Goal: Task Accomplishment & Management: Complete application form

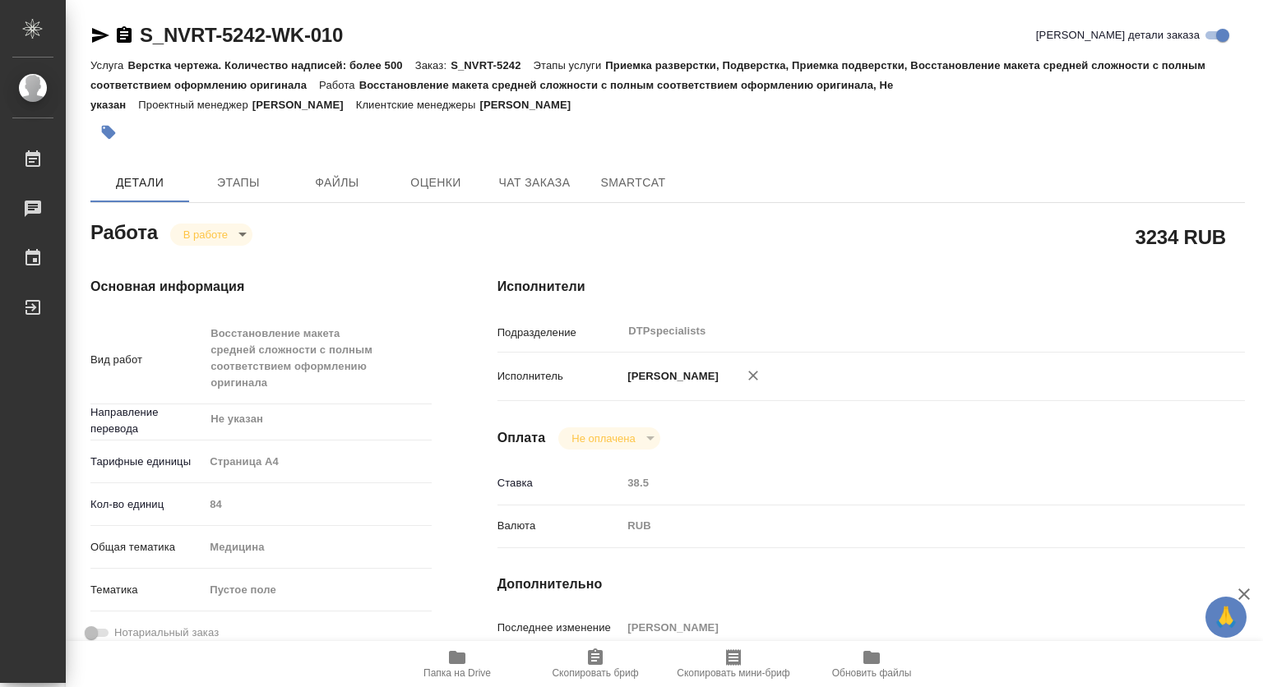
click at [458, 655] on icon "button" at bounding box center [457, 657] width 16 height 13
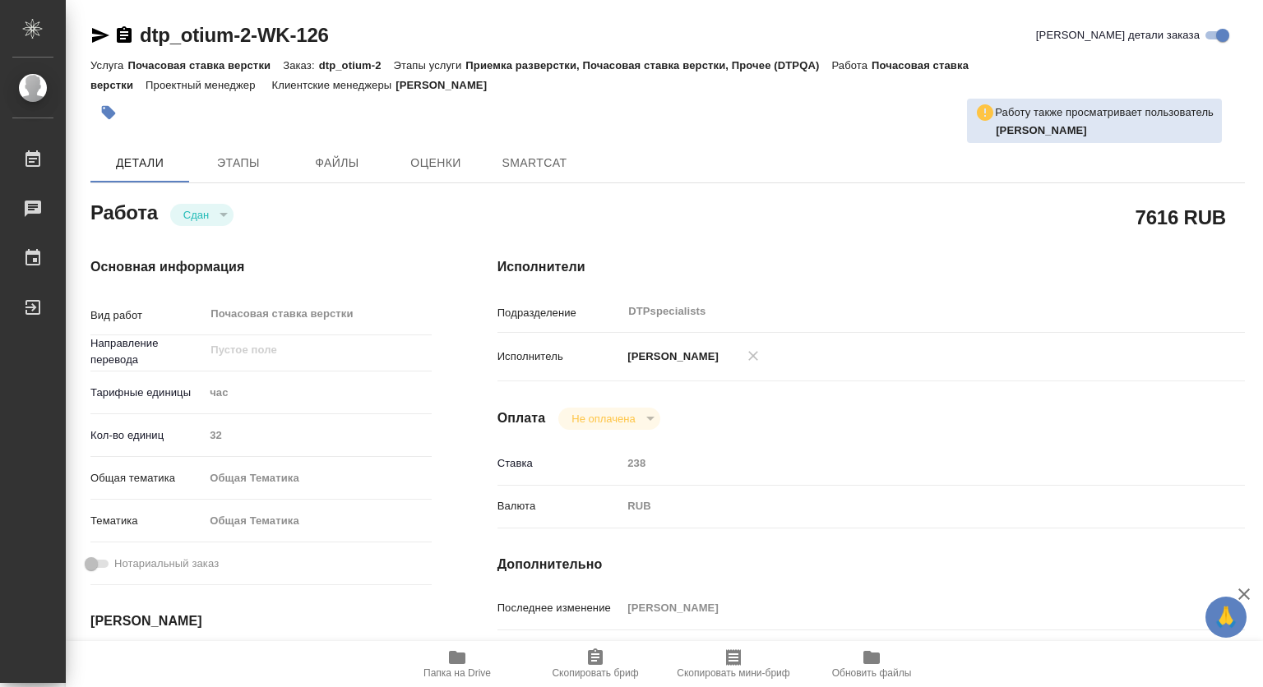
type textarea "x"
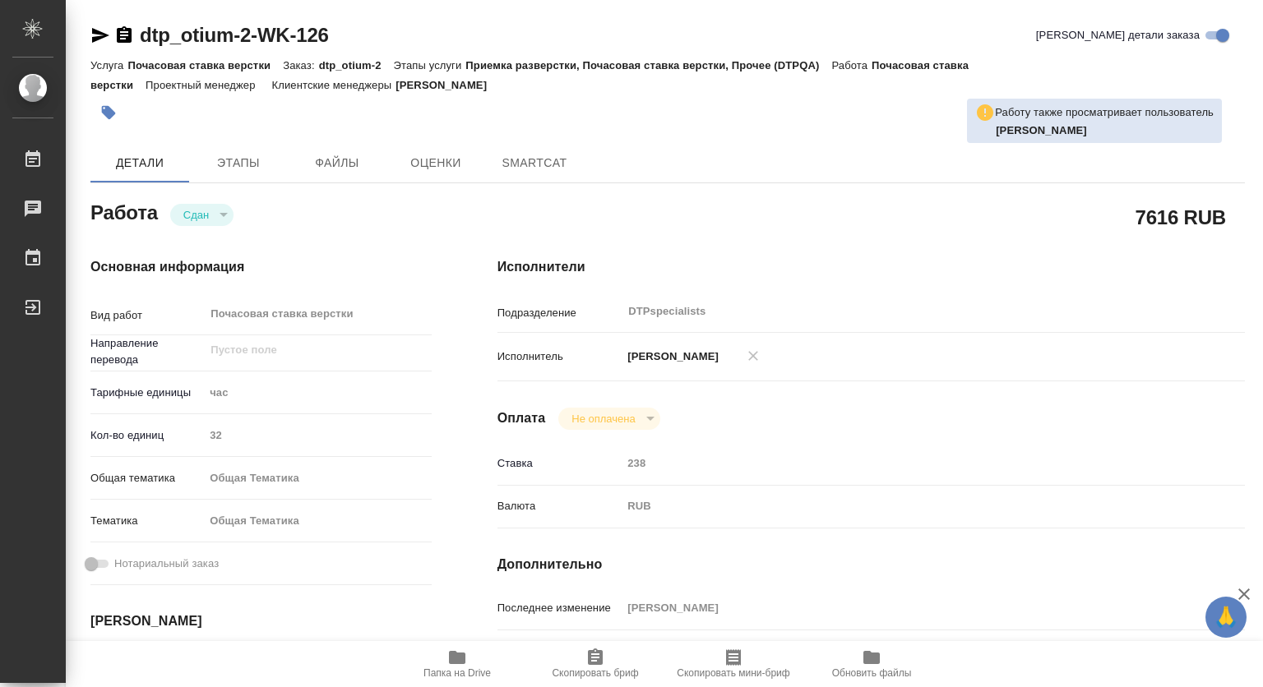
type textarea "x"
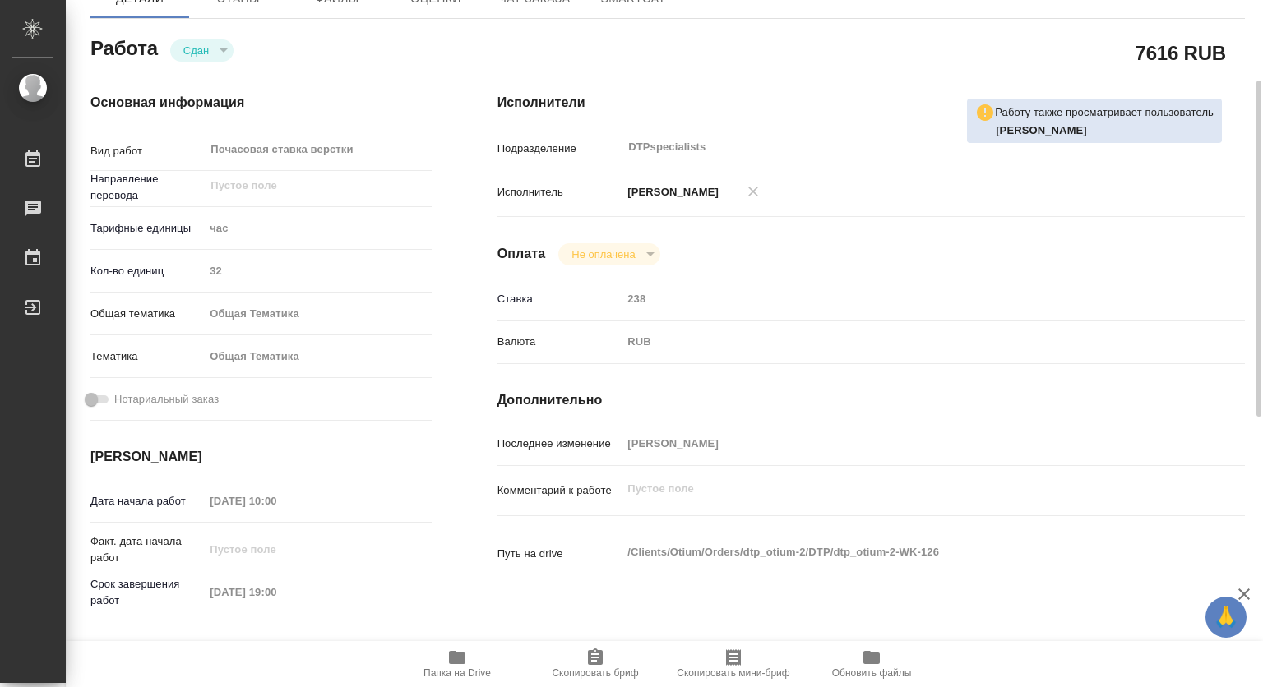
scroll to position [247, 0]
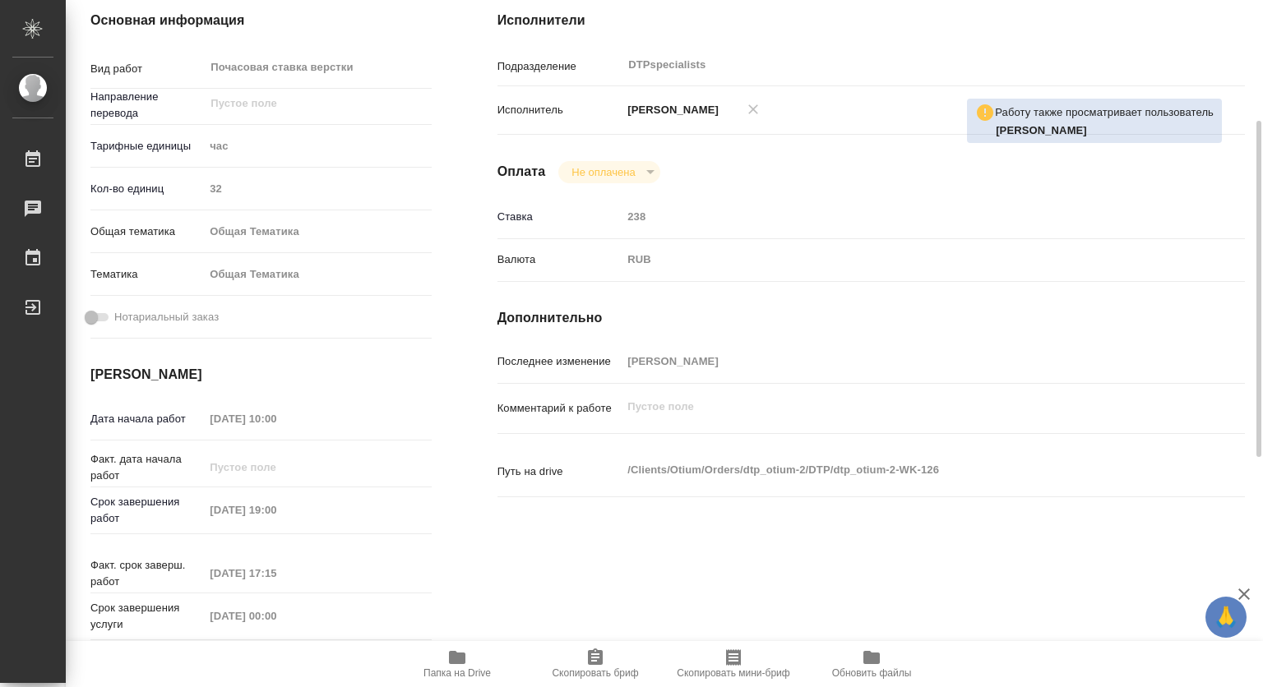
type textarea "x"
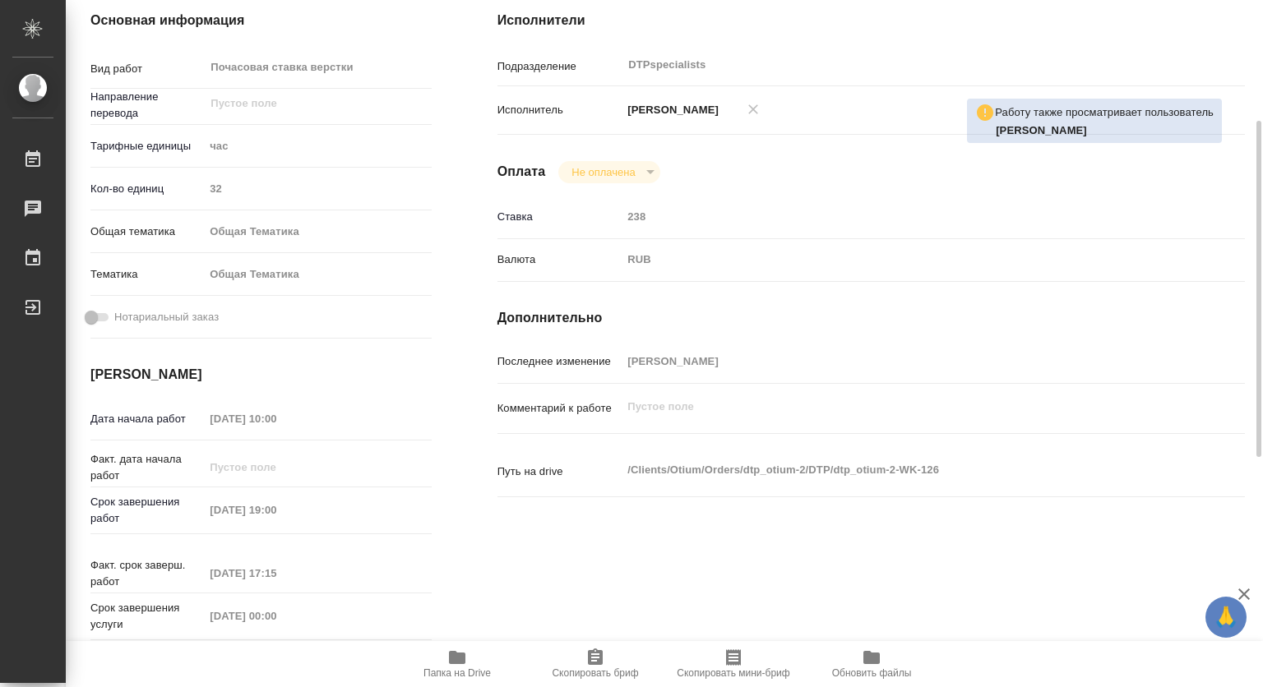
type textarea "x"
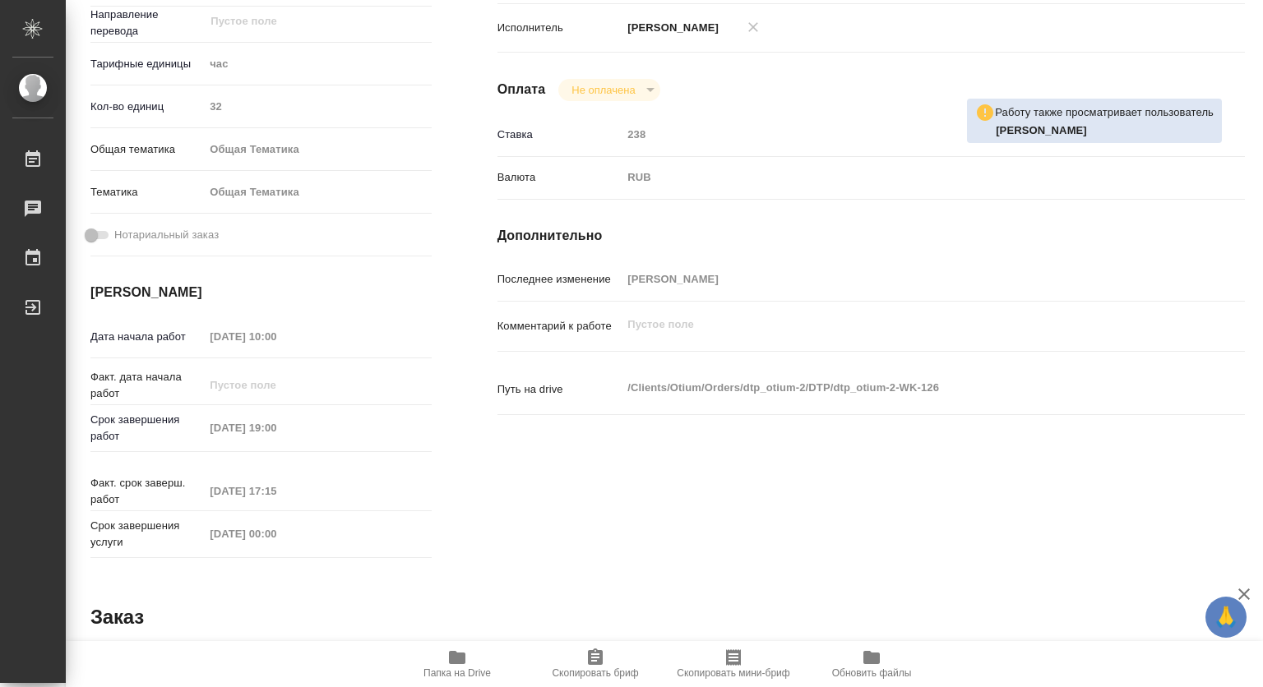
type textarea "x"
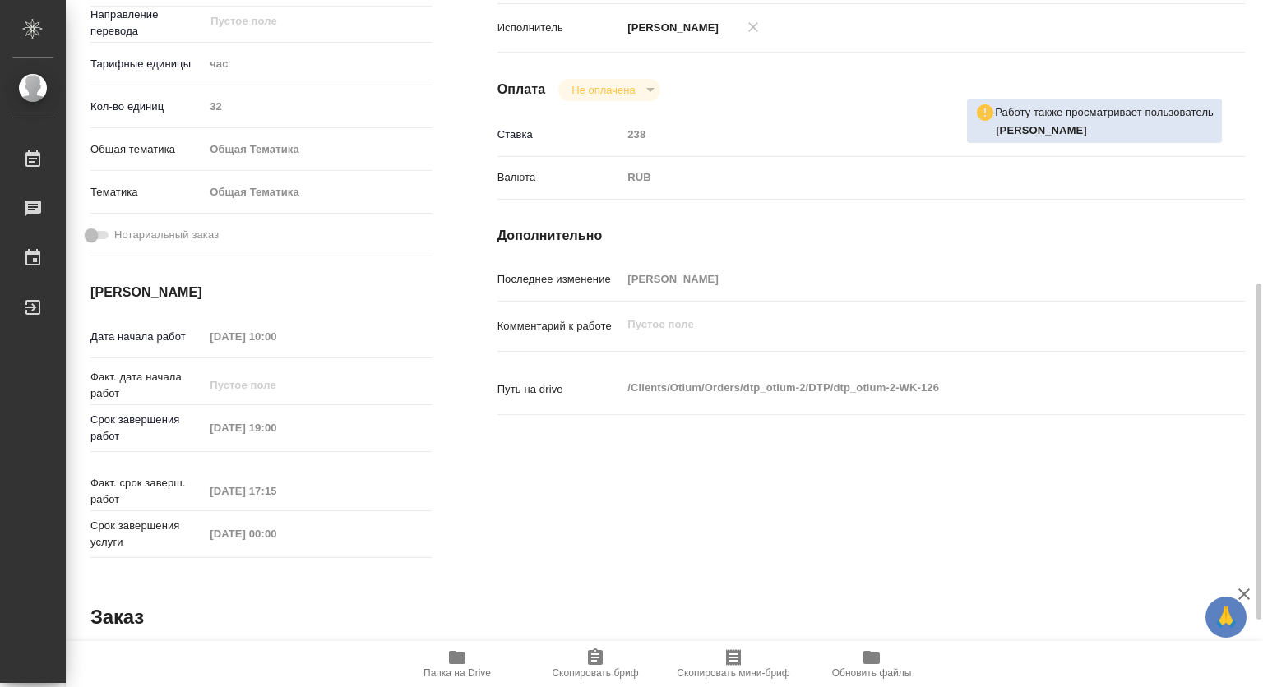
scroll to position [411, 0]
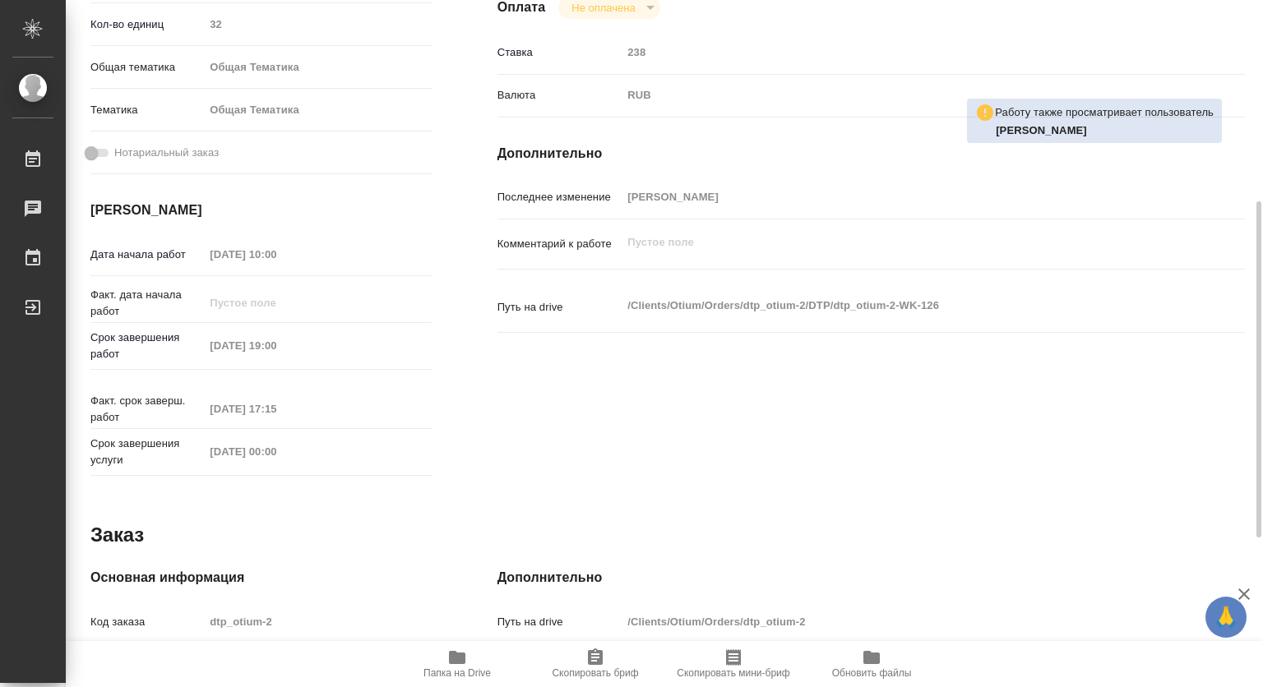
type textarea "x"
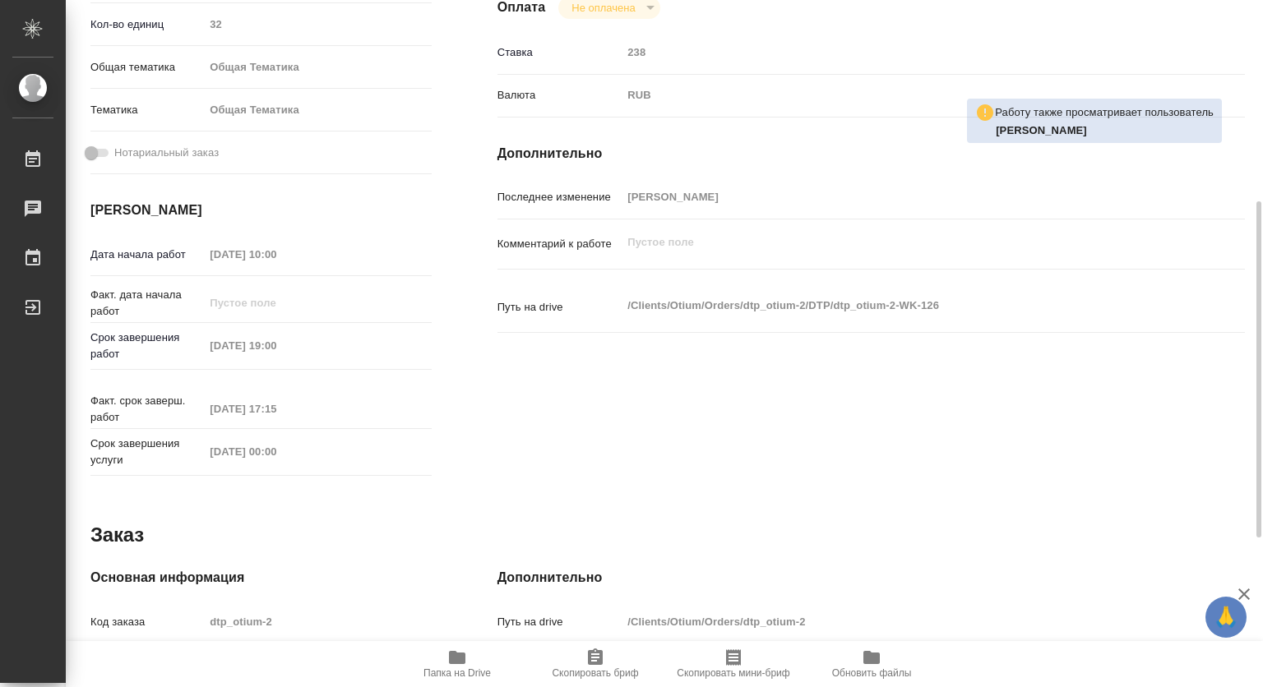
type textarea "x"
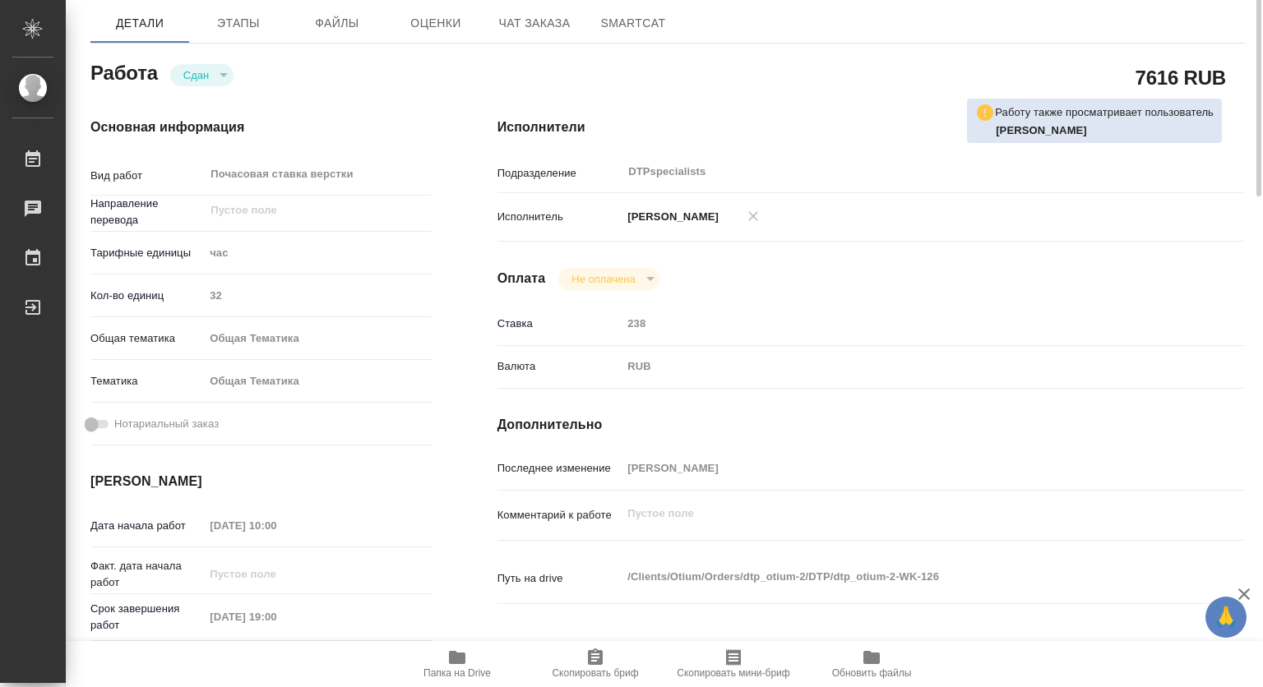
scroll to position [0, 0]
